Goal: Information Seeking & Learning: Check status

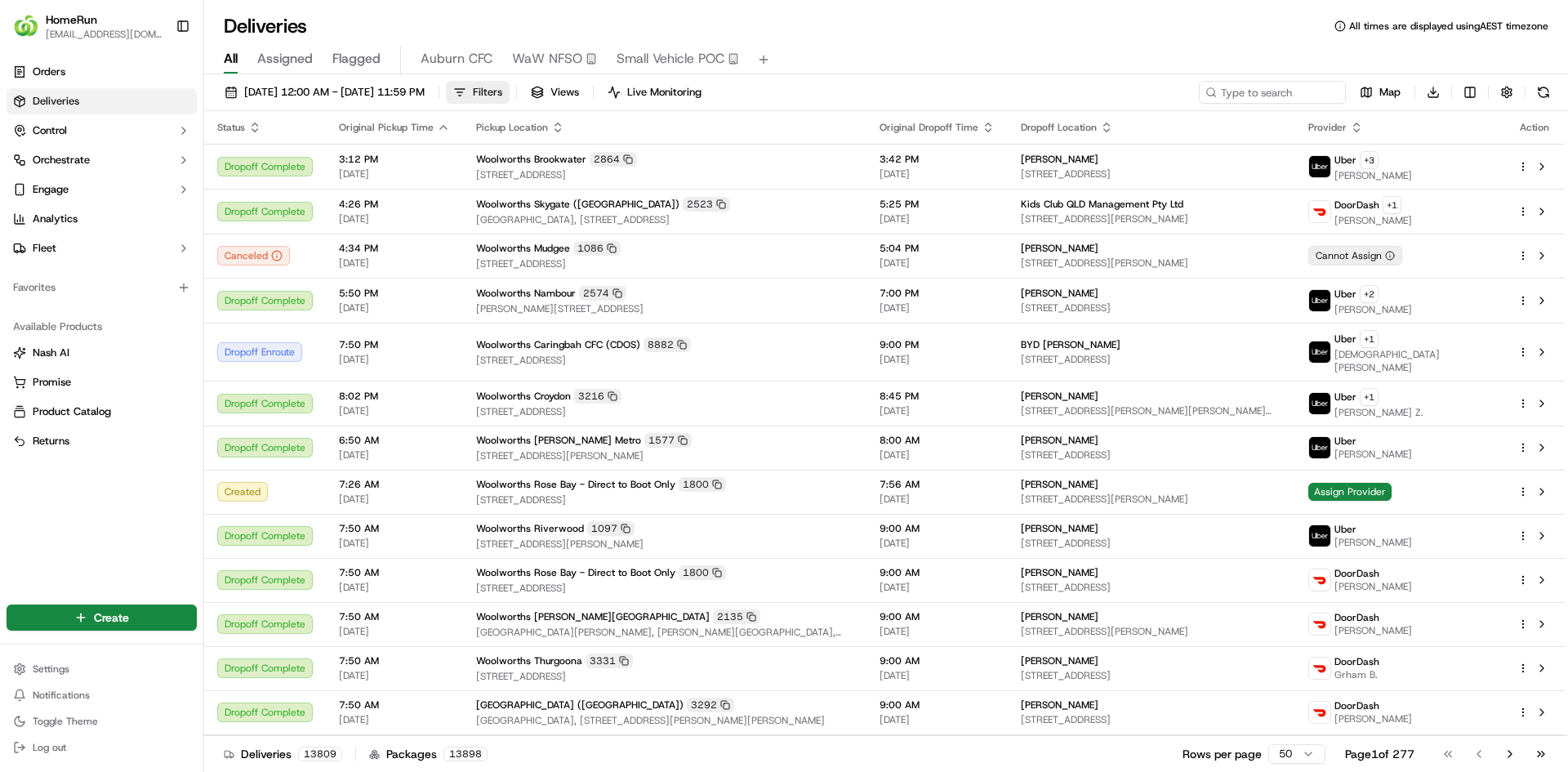
click at [509, 99] on button "Filters" at bounding box center [478, 92] width 64 height 23
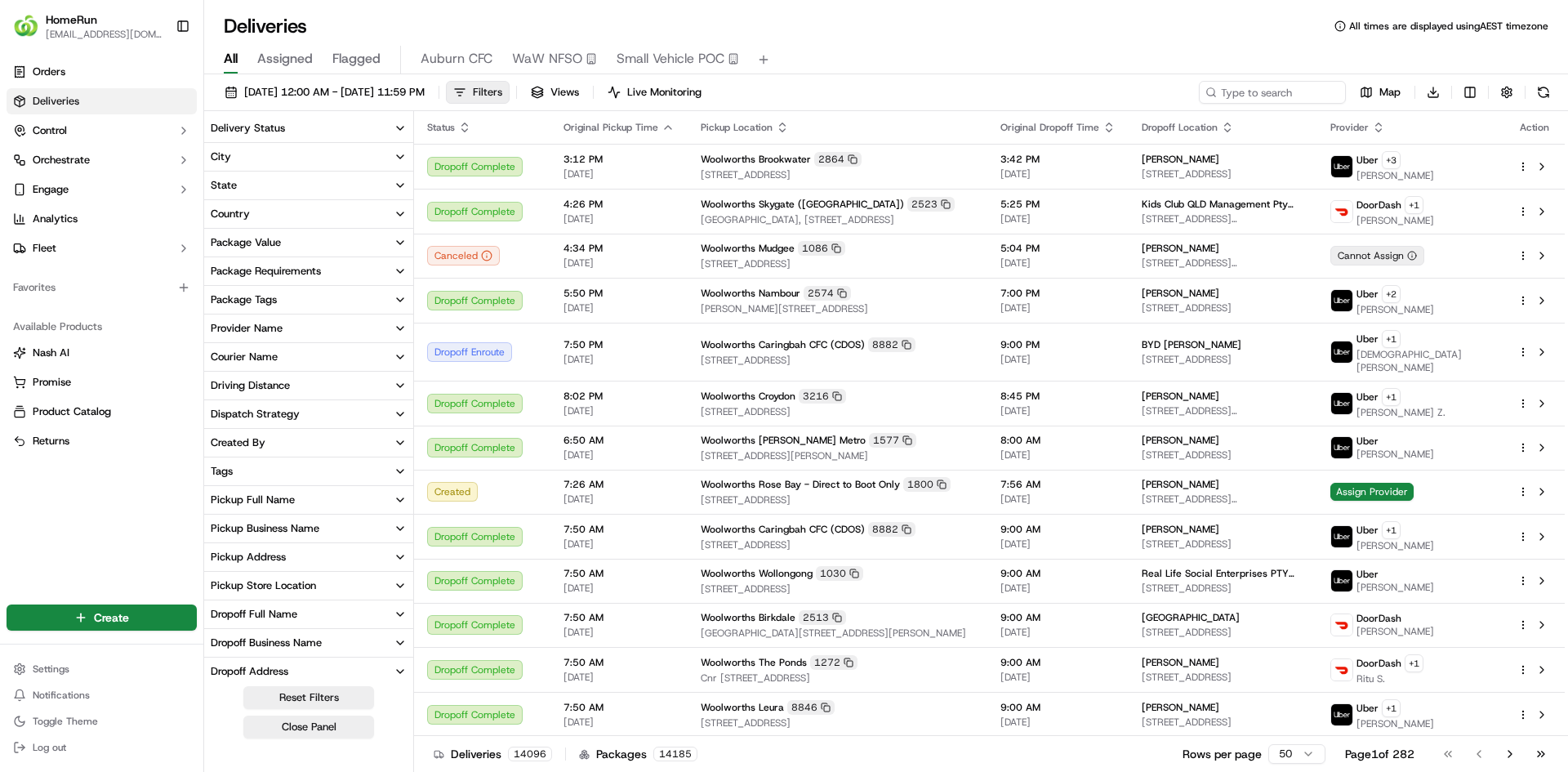
click at [503, 90] on span "Filters" at bounding box center [488, 92] width 30 height 14
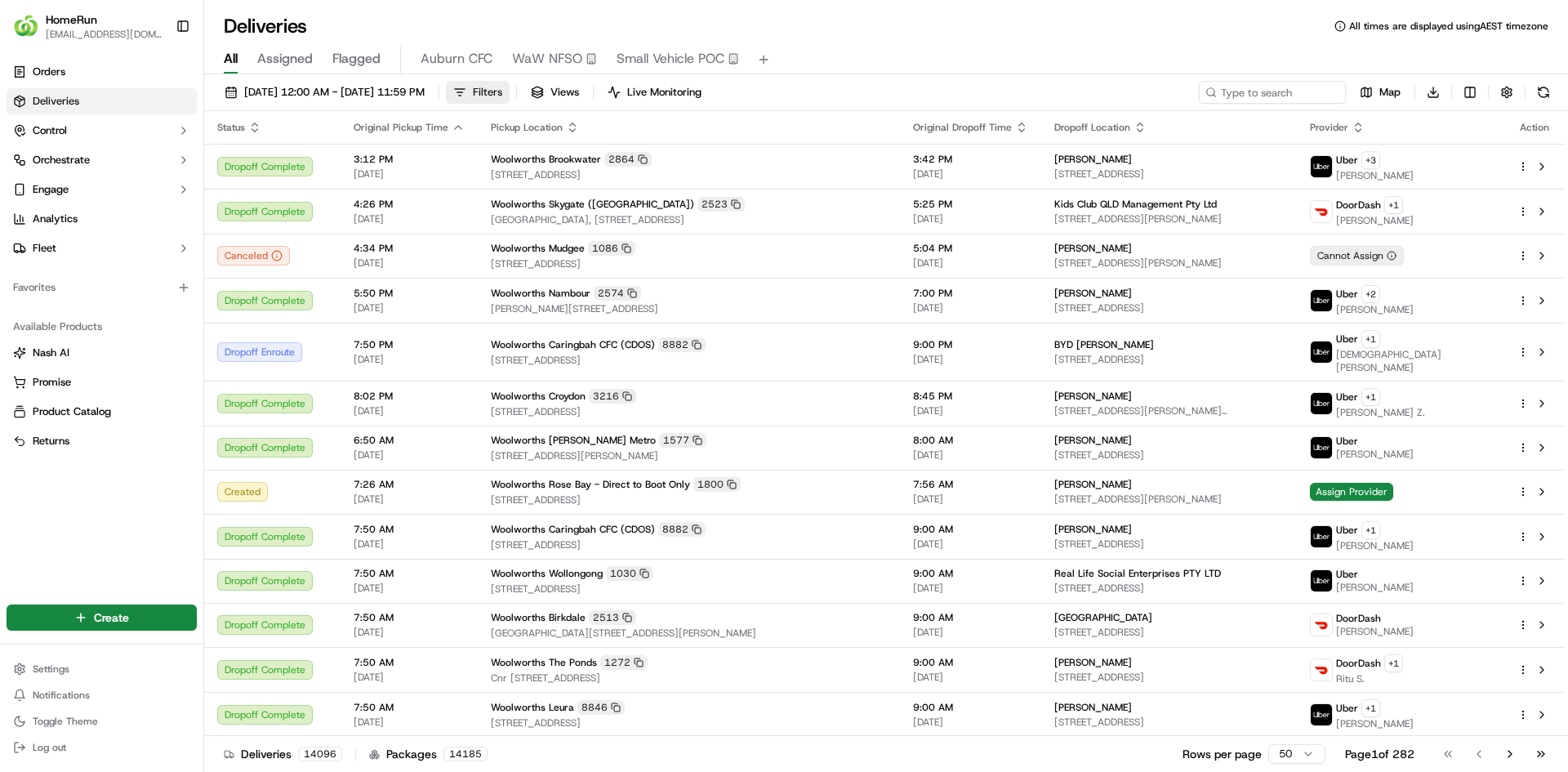
click at [503, 90] on span "Filters" at bounding box center [488, 92] width 30 height 14
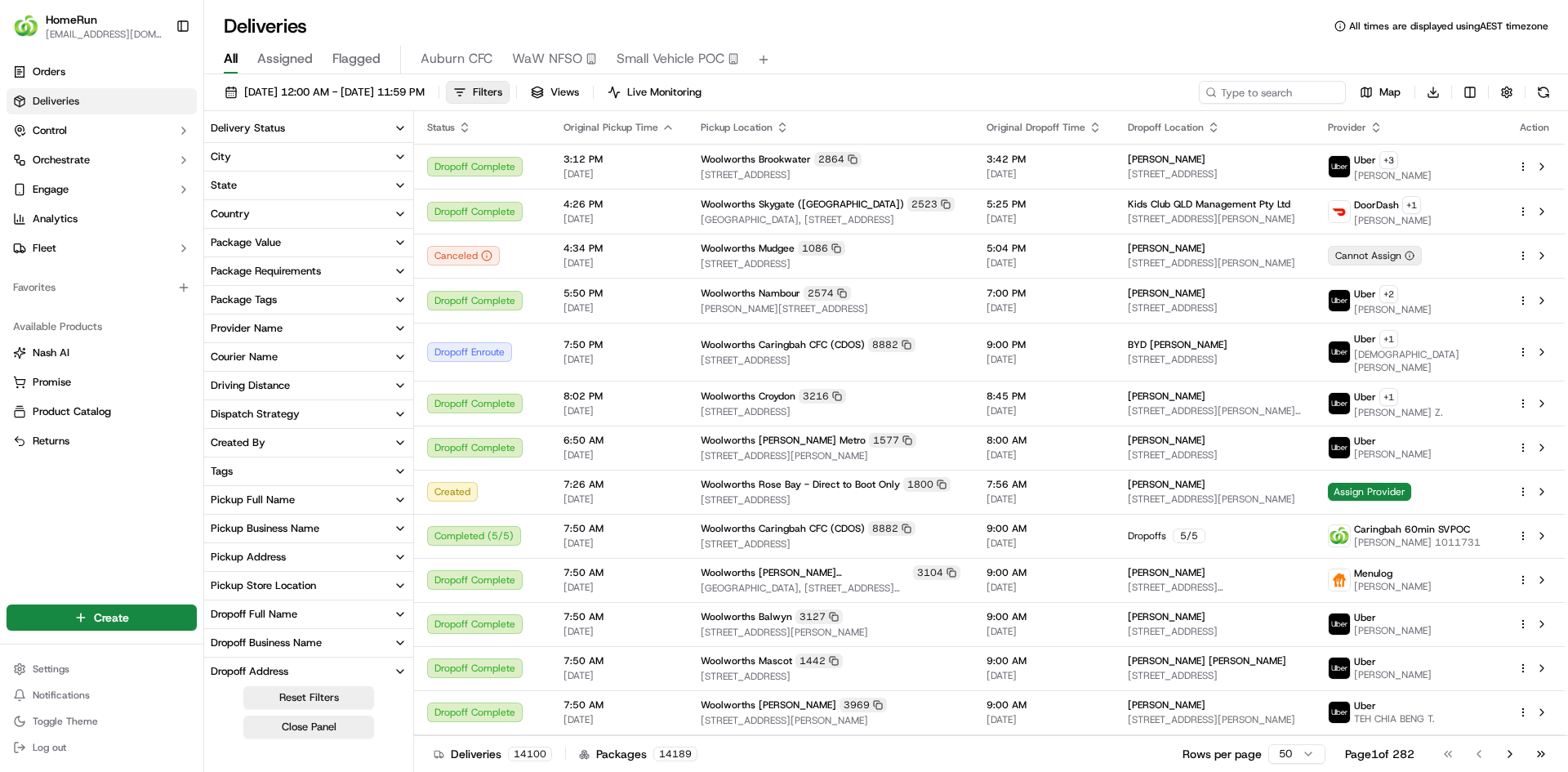
click at [273, 504] on div "Pickup Full Name" at bounding box center [253, 499] width 84 height 14
click at [287, 532] on input at bounding box center [318, 530] width 176 height 26
type input "north"
